Goal: Task Accomplishment & Management: Complete application form

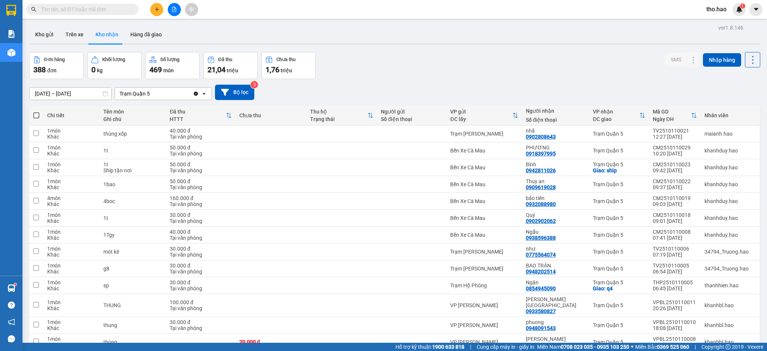
click at [100, 9] on input "text" at bounding box center [85, 9] width 88 height 8
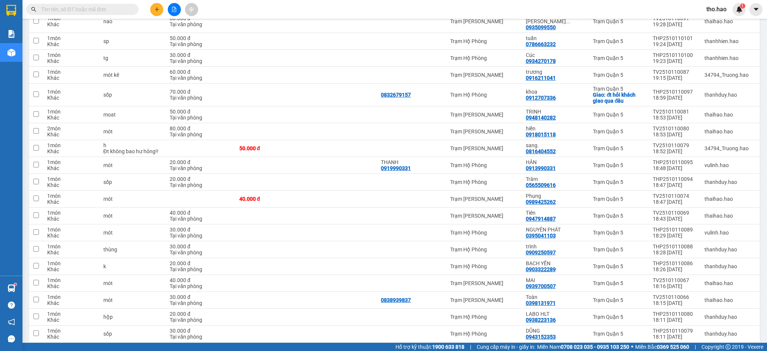
click at [92, 12] on input "text" at bounding box center [85, 9] width 88 height 8
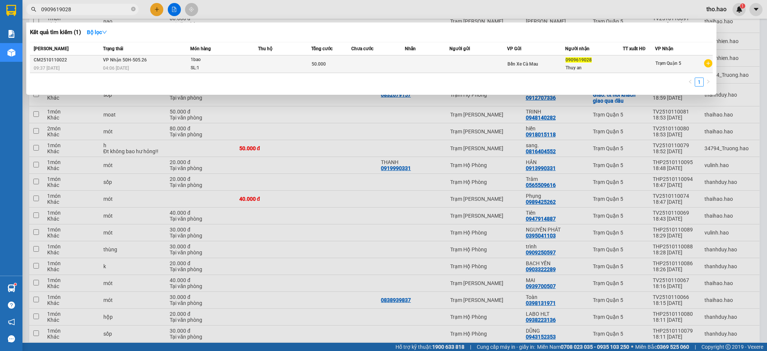
type input "0909619028"
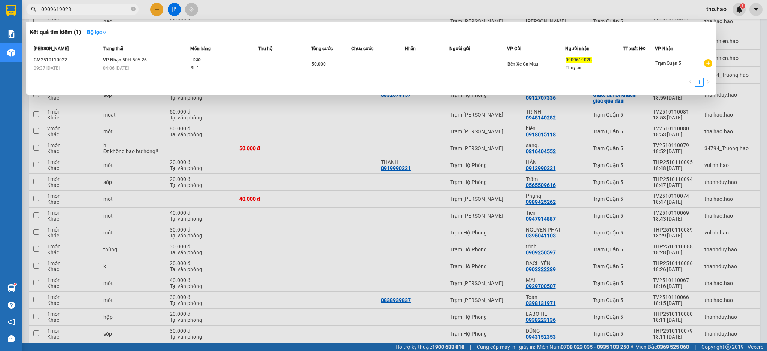
click at [235, 66] on div "SL: 1" at bounding box center [219, 68] width 56 height 8
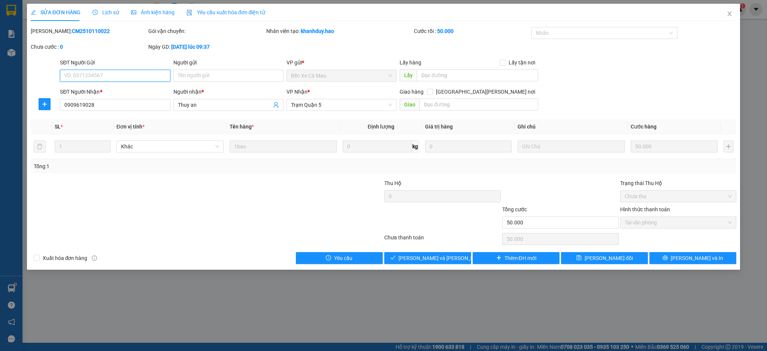
type input "0909619028"
type input "Thuy an"
type input "50.000"
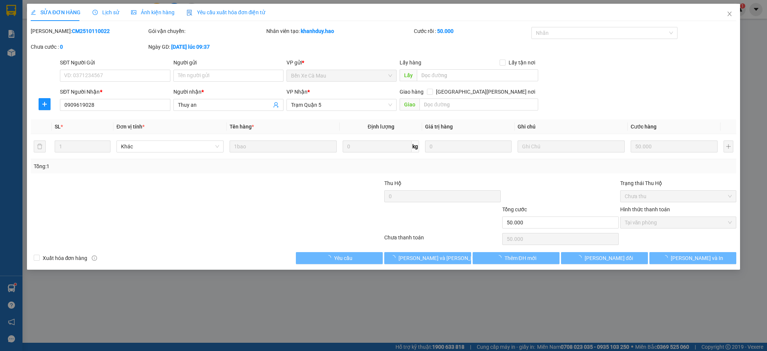
click at [160, 16] on div "Ảnh kiện hàng" at bounding box center [152, 12] width 43 height 8
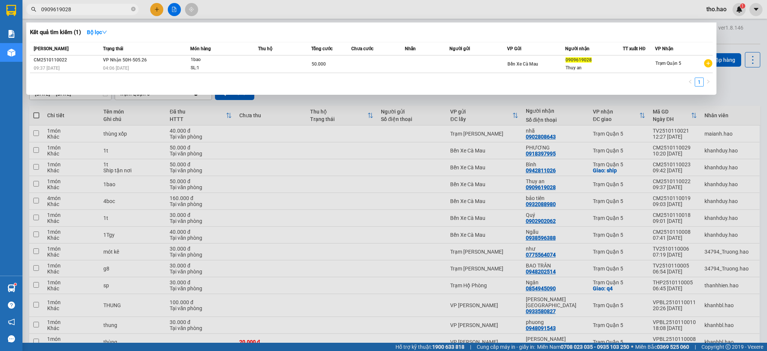
click at [100, 7] on input "0909619028" at bounding box center [85, 9] width 88 height 8
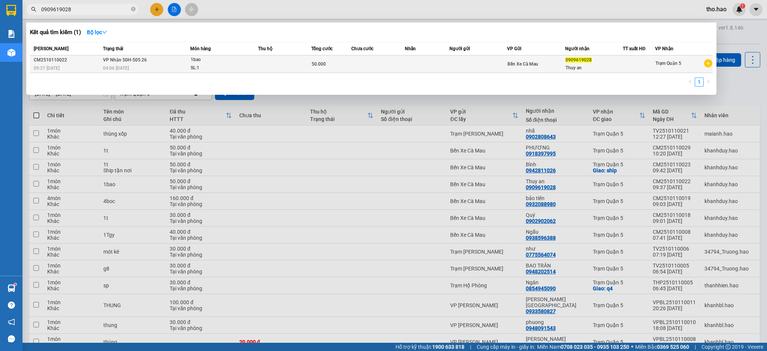
click at [272, 56] on td at bounding box center [285, 64] width 54 height 18
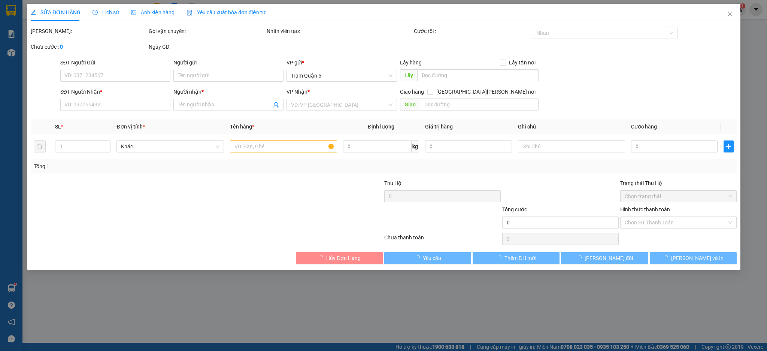
type input "0909619028"
type input "Thuy an"
type input "50.000"
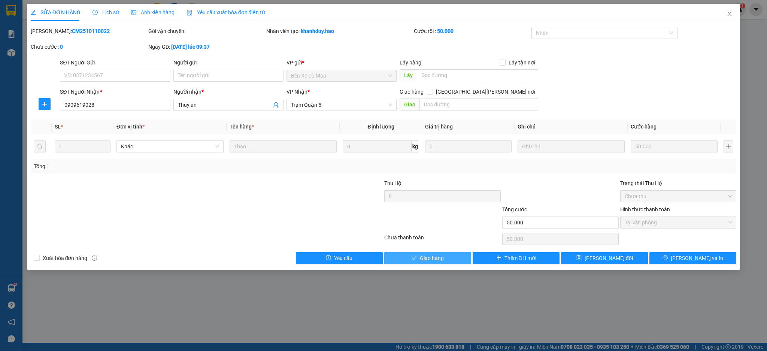
click at [434, 259] on span "Giao hàng" at bounding box center [432, 258] width 24 height 8
type input "0"
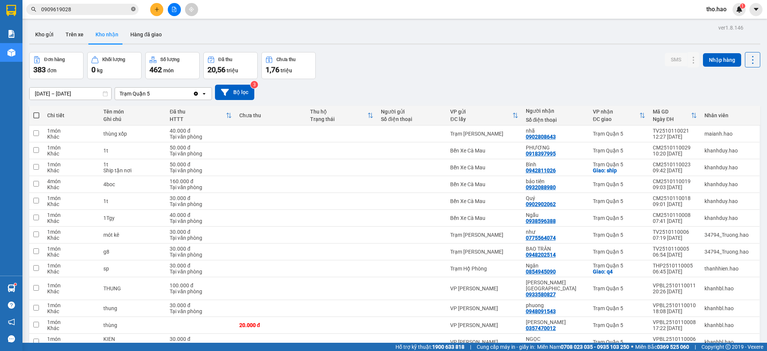
click at [133, 7] on icon "close-circle" at bounding box center [133, 9] width 4 height 4
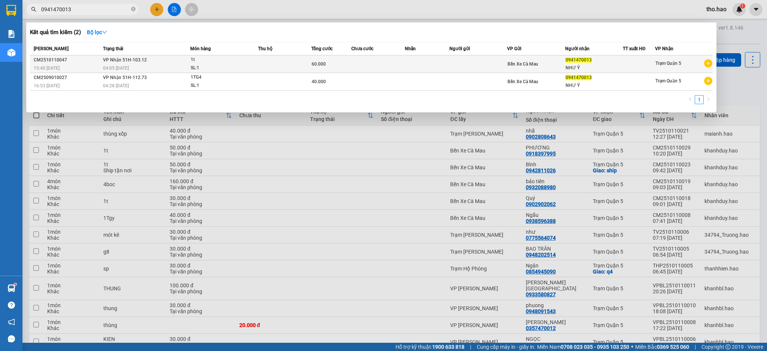
type input "0941470013"
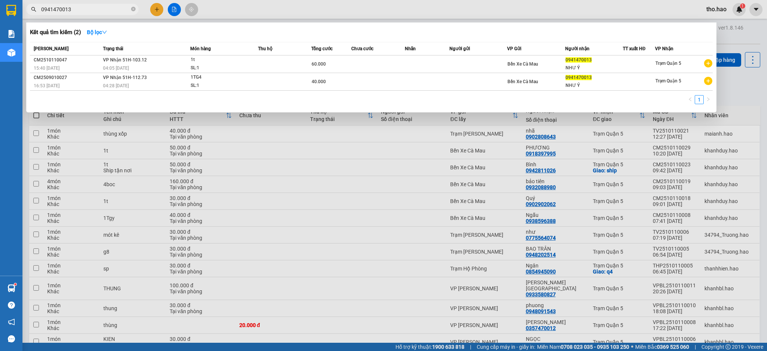
click at [263, 60] on td at bounding box center [285, 64] width 54 height 18
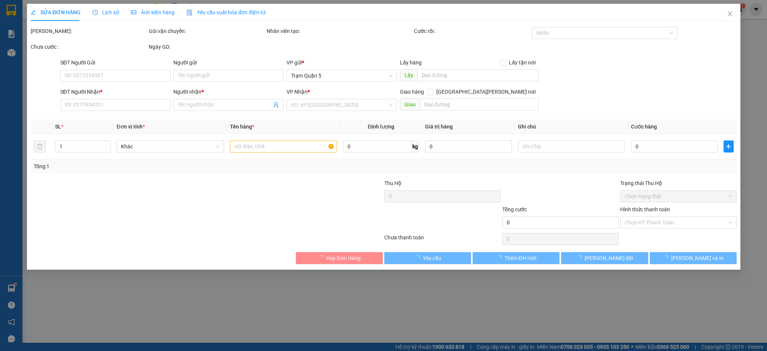
type input "0941470013"
type input "NHƯ Ý"
type input "60.000"
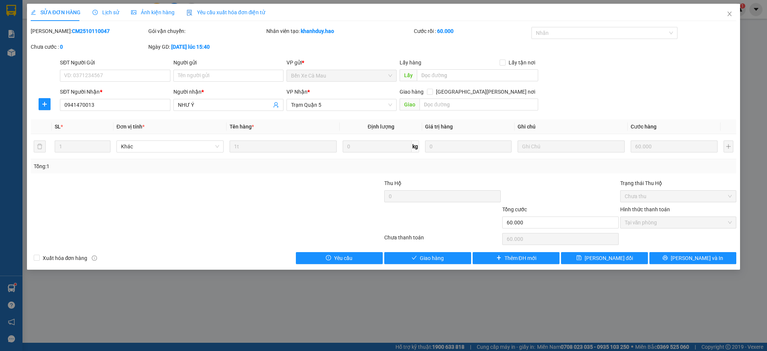
click at [152, 11] on span "Ảnh kiện hàng" at bounding box center [152, 12] width 43 height 6
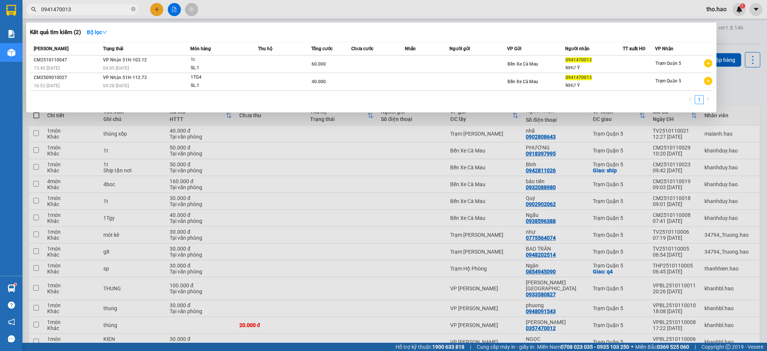
click at [91, 10] on input "0941470013" at bounding box center [85, 9] width 88 height 8
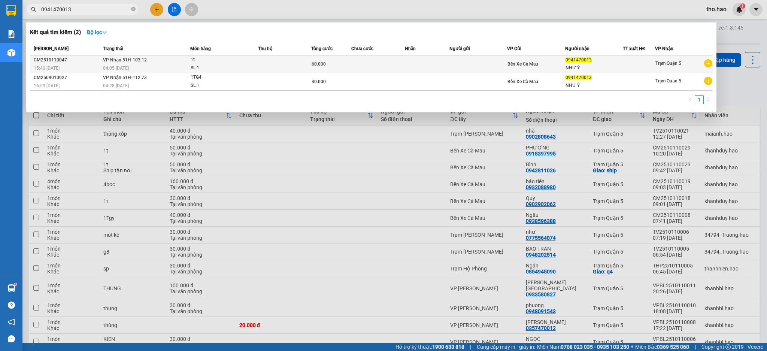
click at [255, 61] on span "1t SL: 1" at bounding box center [224, 64] width 67 height 16
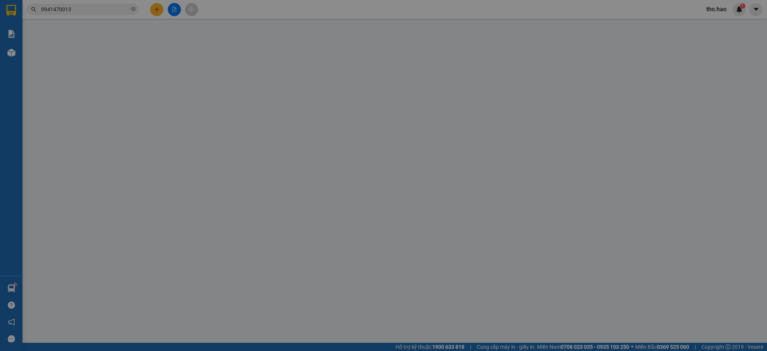
type input "0941470013"
type input "NHƯ Ý"
type input "60.000"
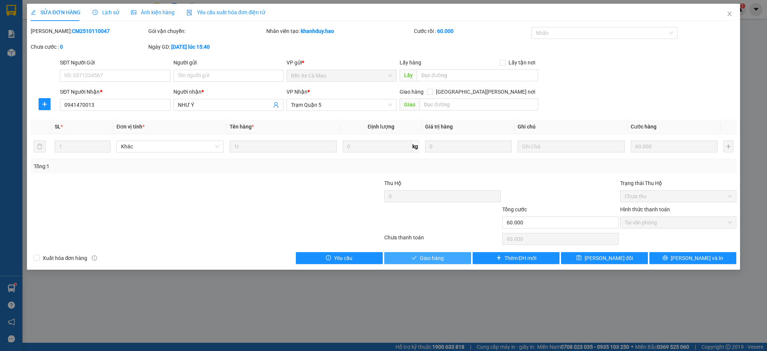
click at [435, 260] on span "Giao hàng" at bounding box center [432, 258] width 24 height 8
type input "0"
